Goal: Register for event/course

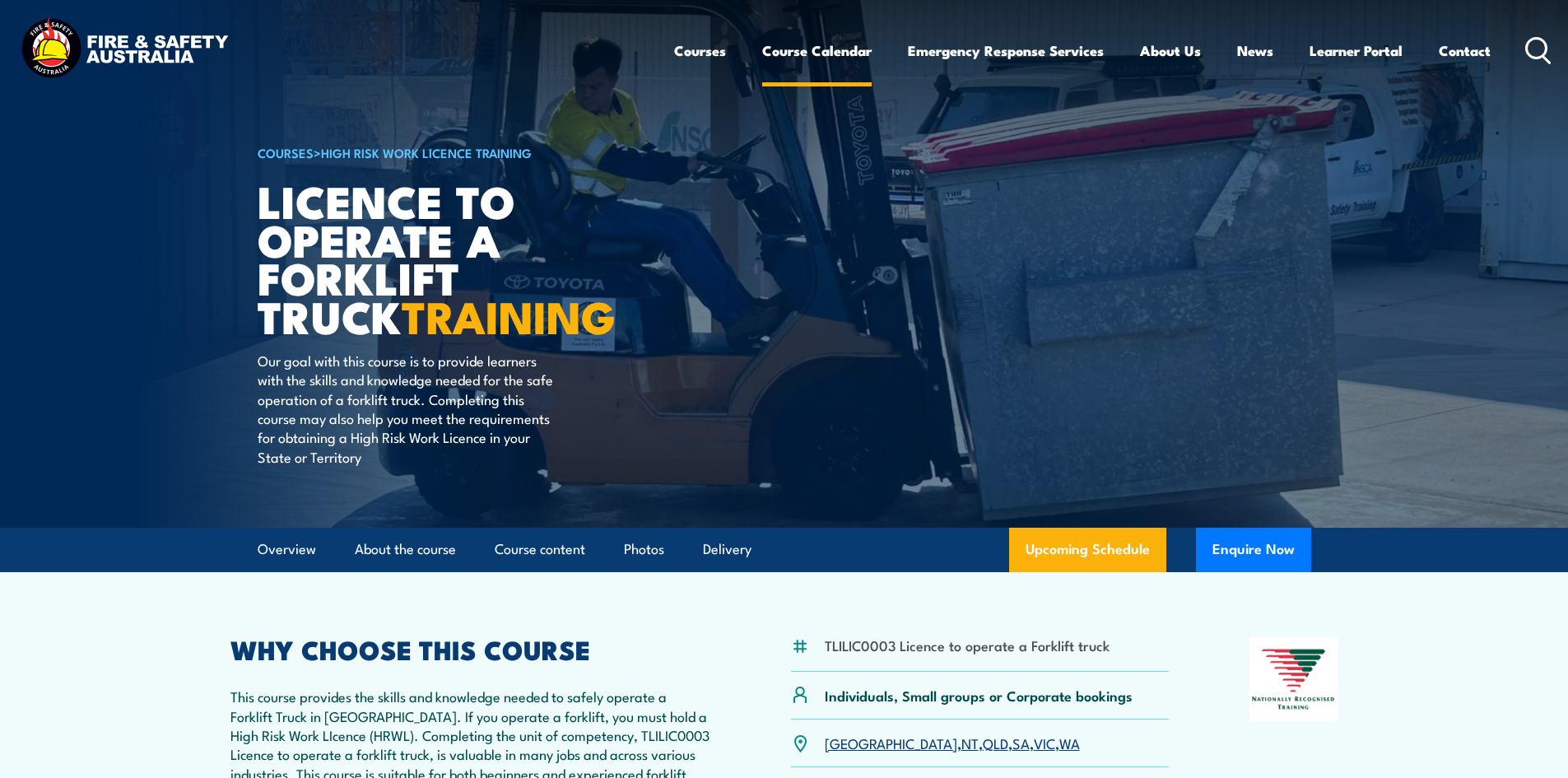
click at [823, 45] on link "Course Calendar" at bounding box center [818, 50] width 110 height 44
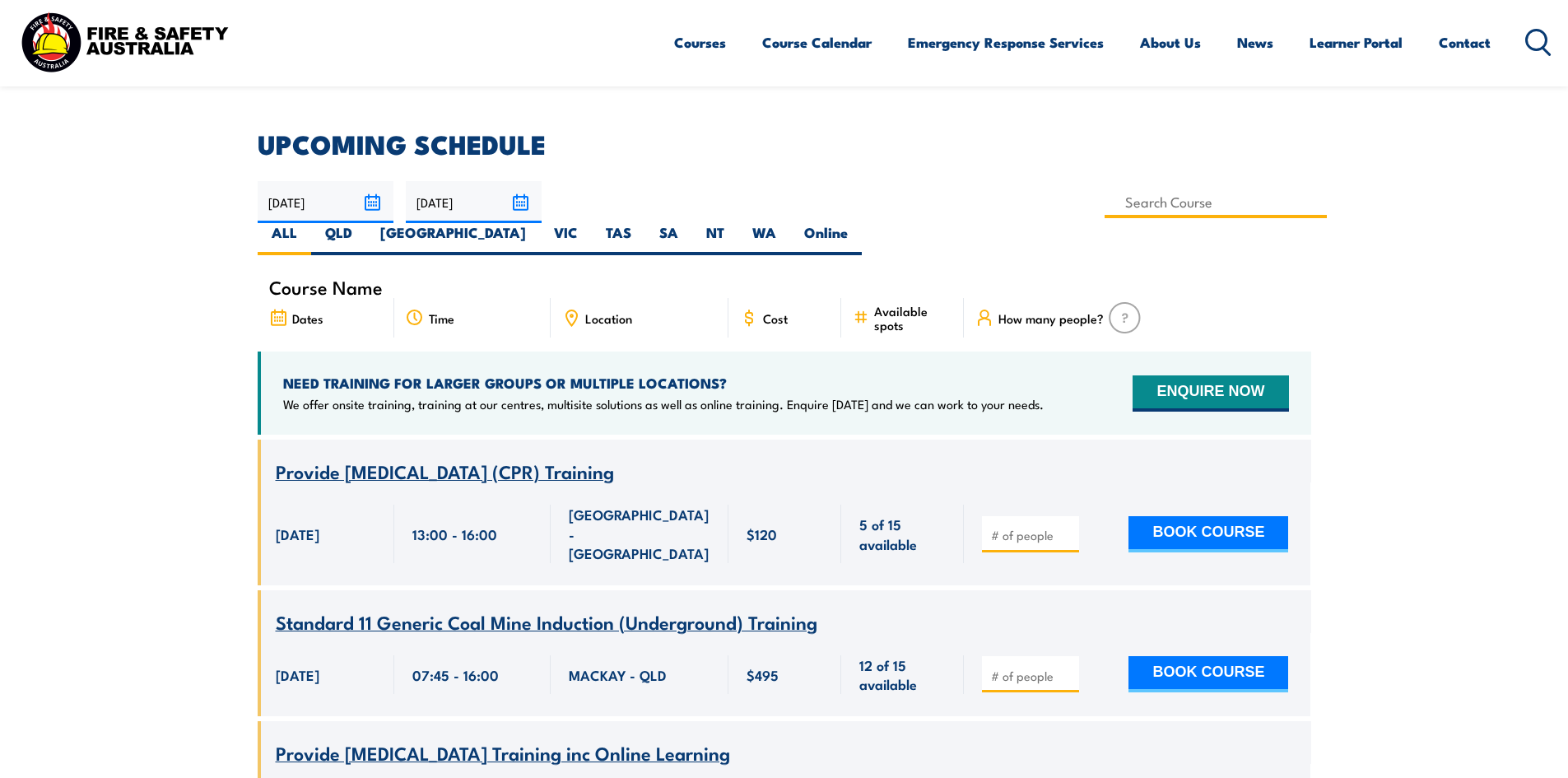
click at [1105, 206] on input at bounding box center [1216, 202] width 223 height 32
drag, startPoint x: 1393, startPoint y: 310, endPoint x: 1378, endPoint y: 304, distance: 16.2
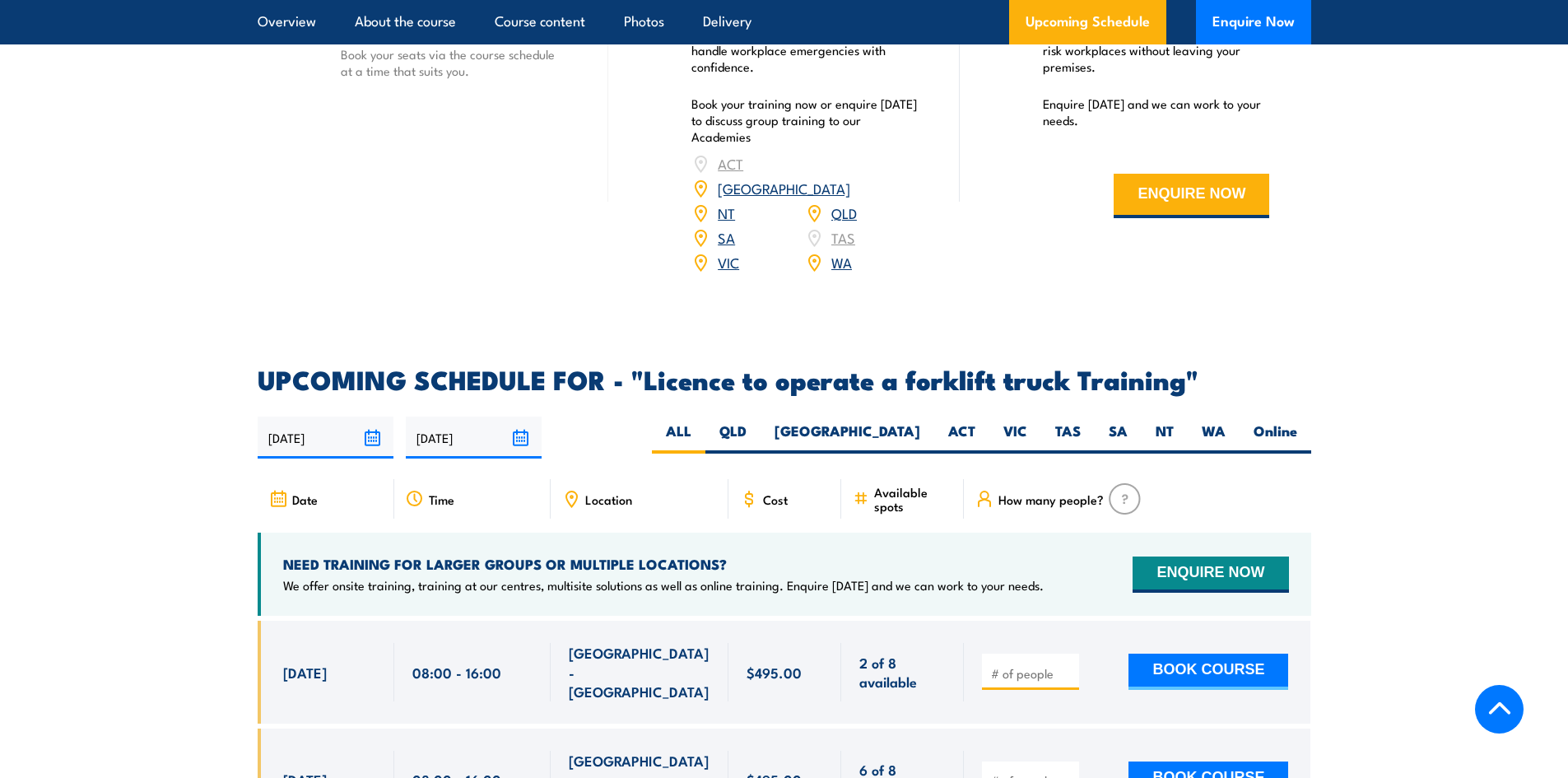
scroll to position [2388, 0]
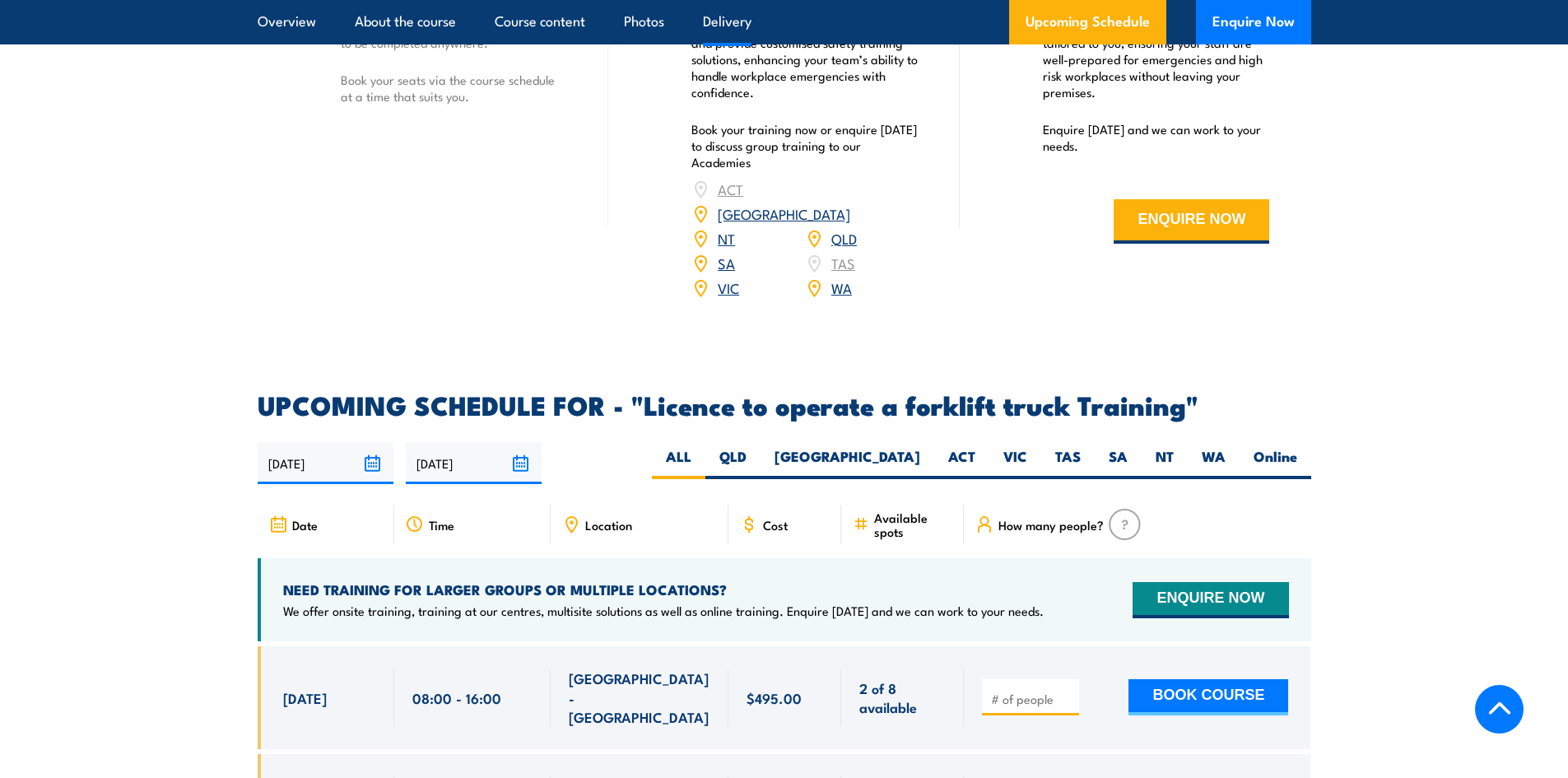
click at [644, 505] on div "Location" at bounding box center [640, 525] width 178 height 40
click at [595, 518] on span "Location" at bounding box center [609, 525] width 47 height 14
click at [844, 228] on link "QLD" at bounding box center [844, 238] width 26 height 20
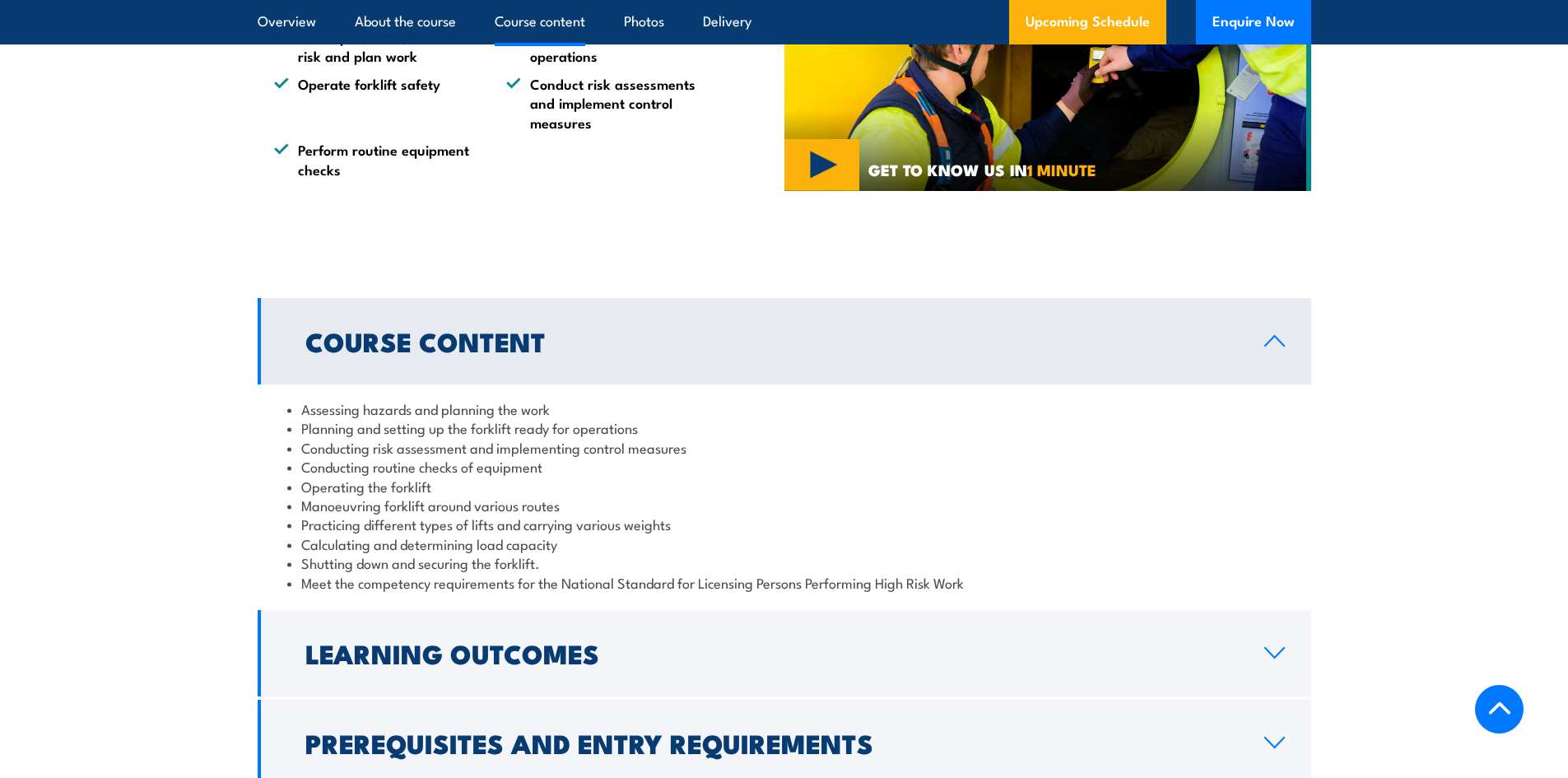
scroll to position [1027, 0]
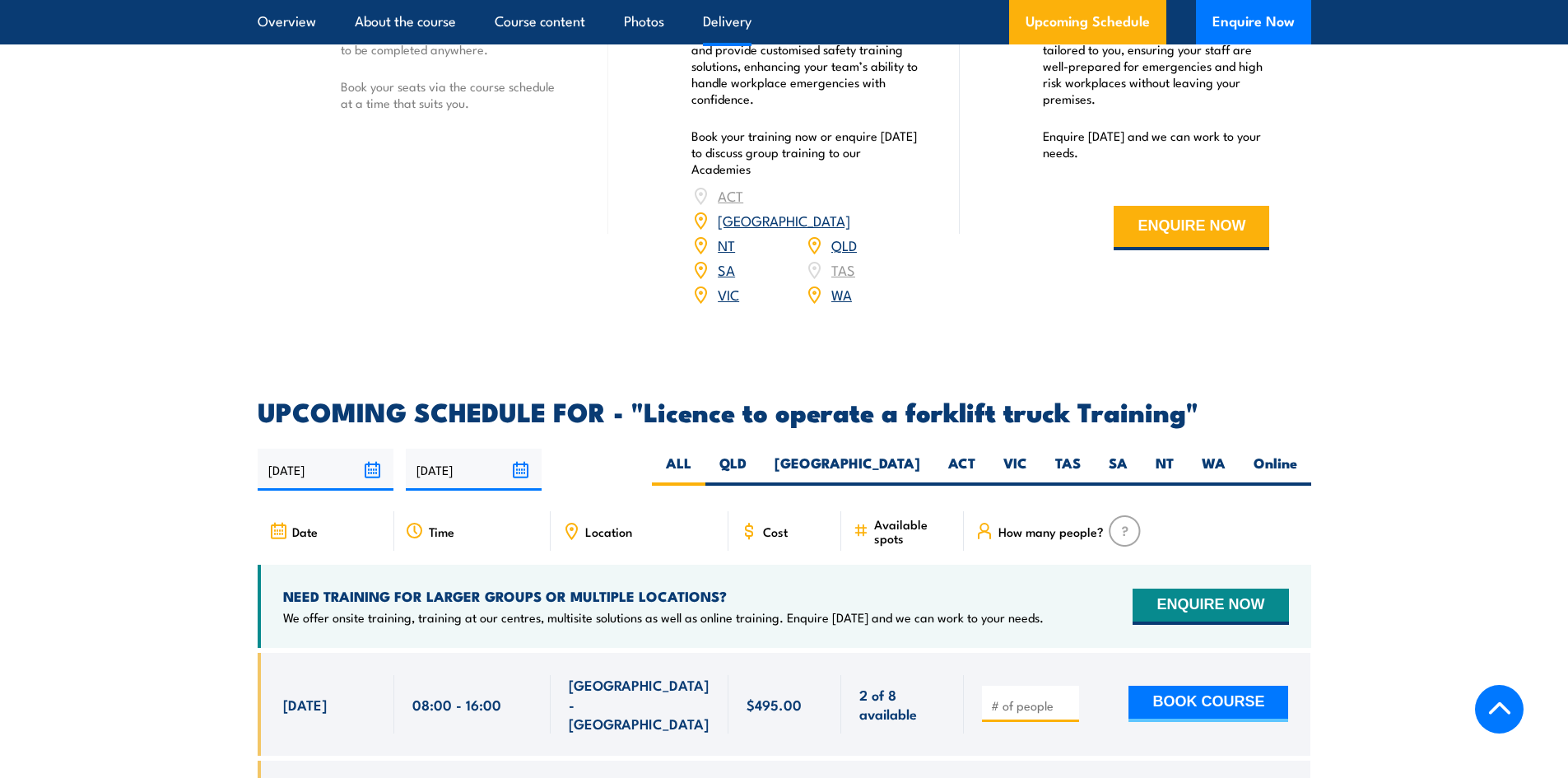
scroll to position [2388, 0]
